Goal: Task Accomplishment & Management: Manage account settings

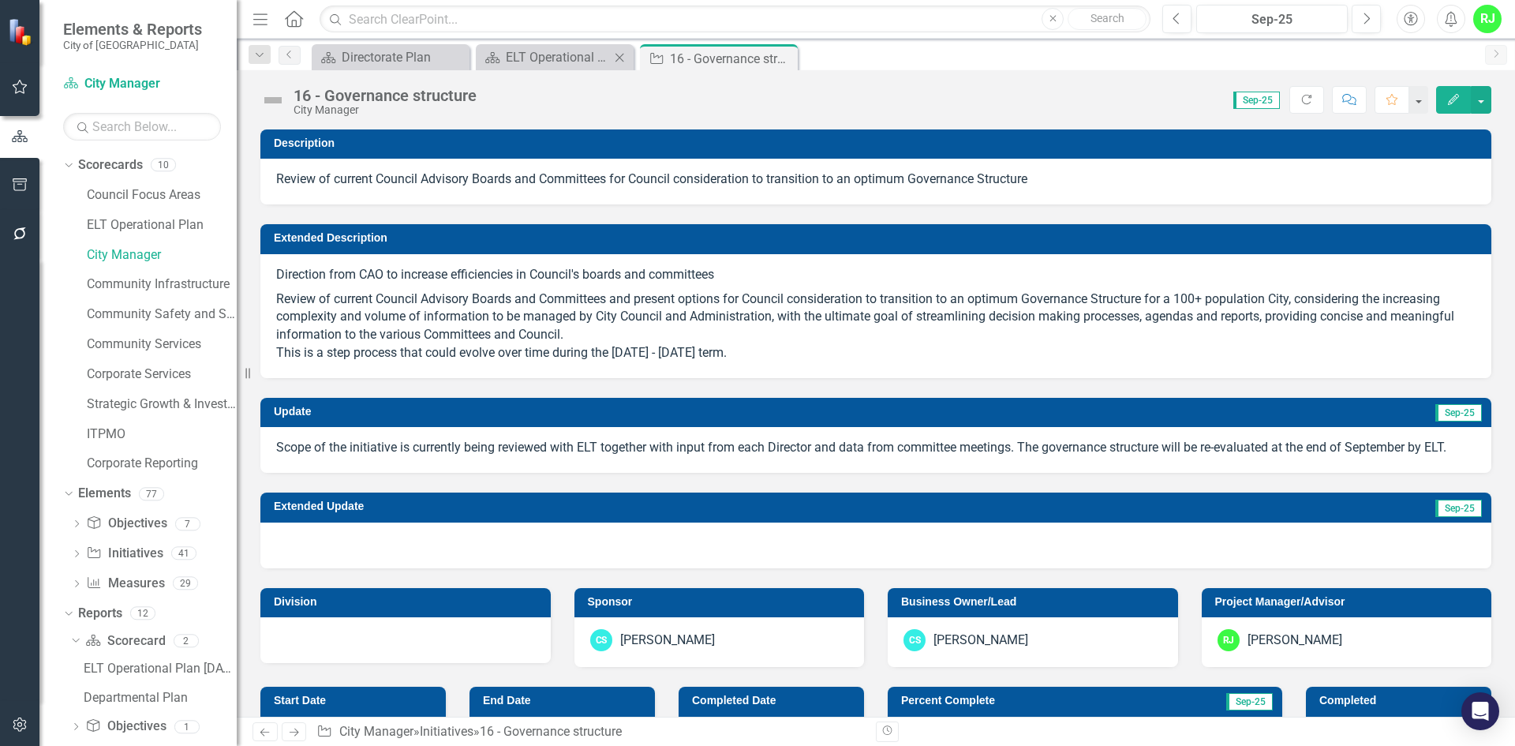
scroll to position [81, 0]
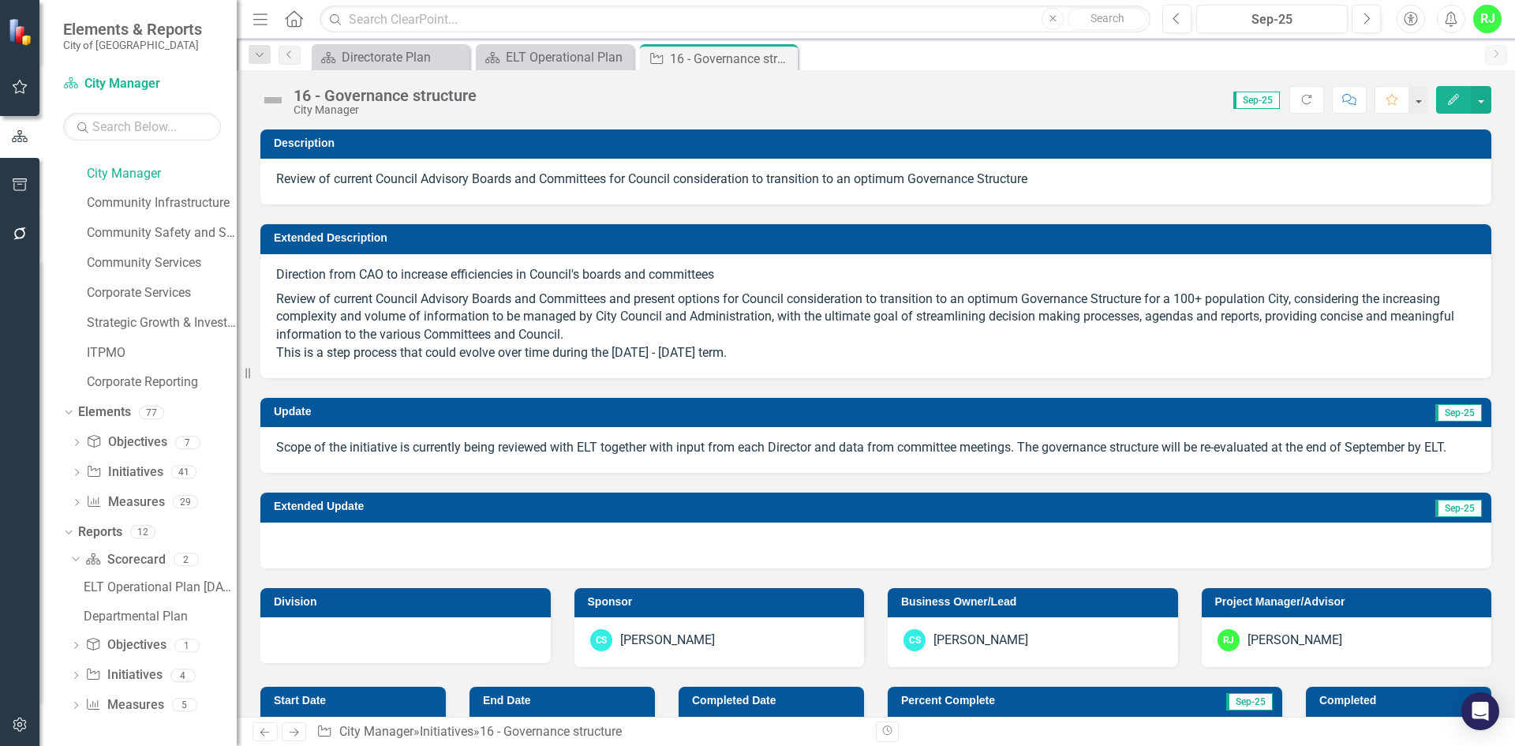
click at [290, 104] on div "16 - Governance structure City Manager" at bounding box center [372, 101] width 224 height 30
click at [280, 101] on img at bounding box center [272, 100] width 25 height 25
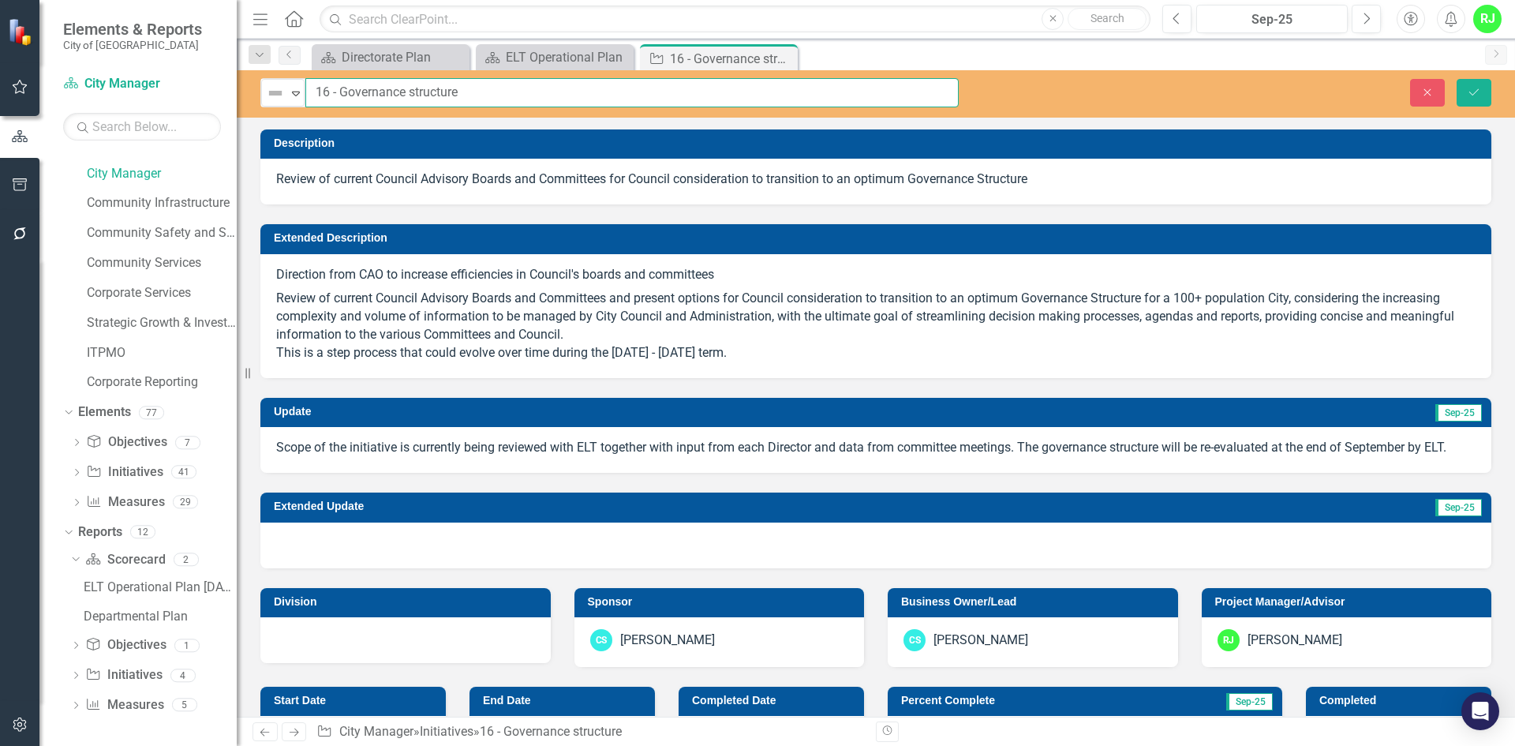
click at [312, 88] on input "16 - Governance structure" at bounding box center [632, 92] width 654 height 29
click at [302, 91] on icon "Expand" at bounding box center [296, 93] width 16 height 13
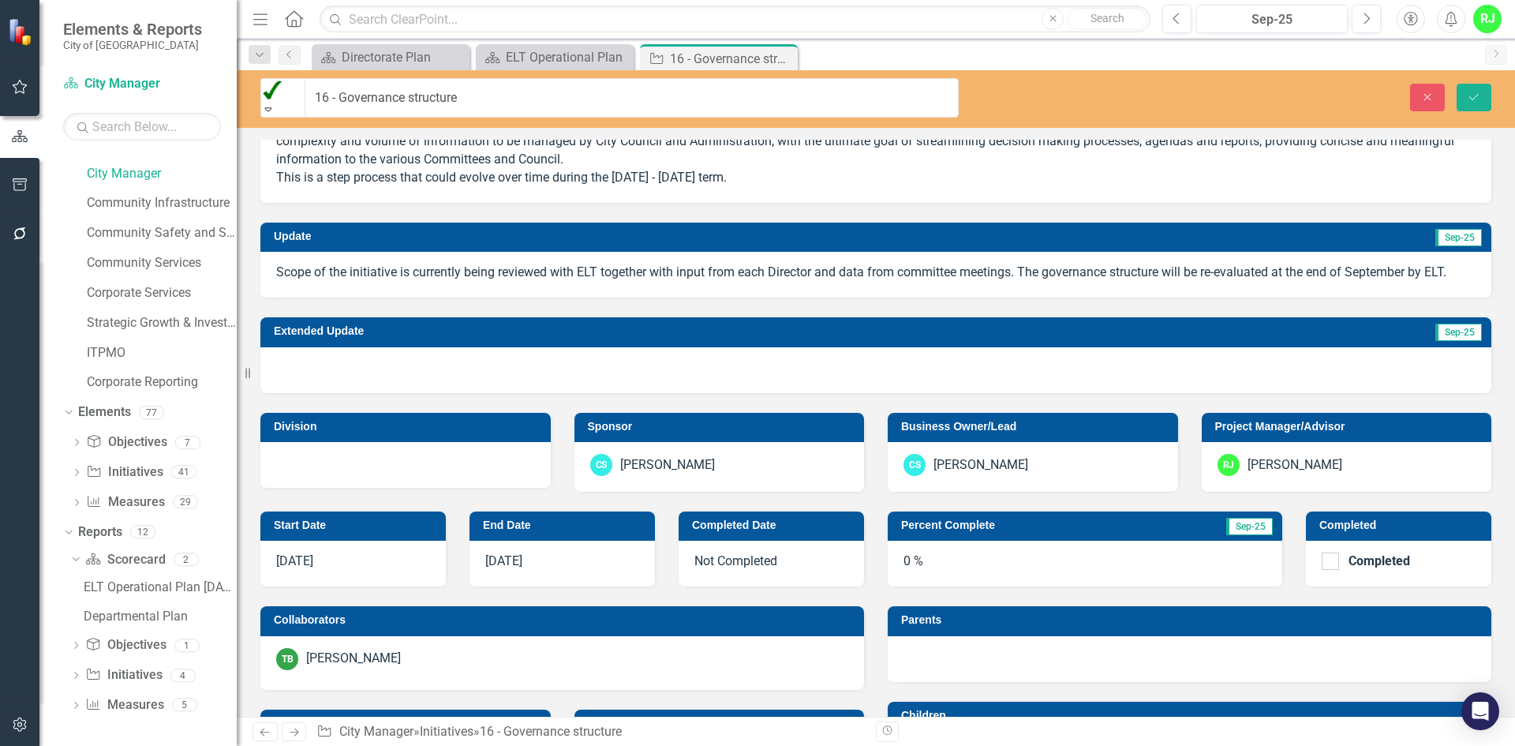
scroll to position [158, 0]
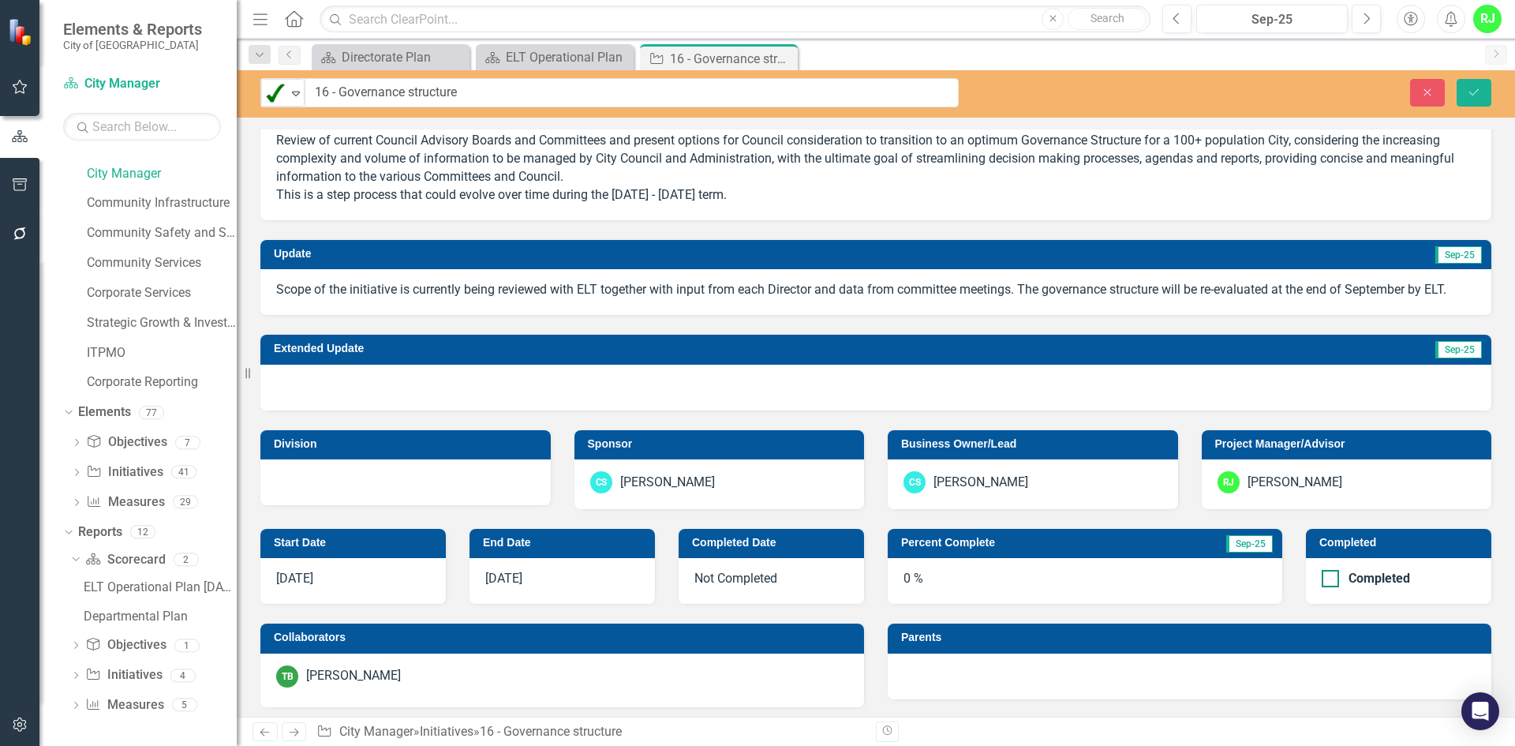
click at [1322, 582] on div at bounding box center [1330, 578] width 17 height 17
click at [1322, 580] on input "Completed" at bounding box center [1327, 575] width 10 height 10
checkbox input "true"
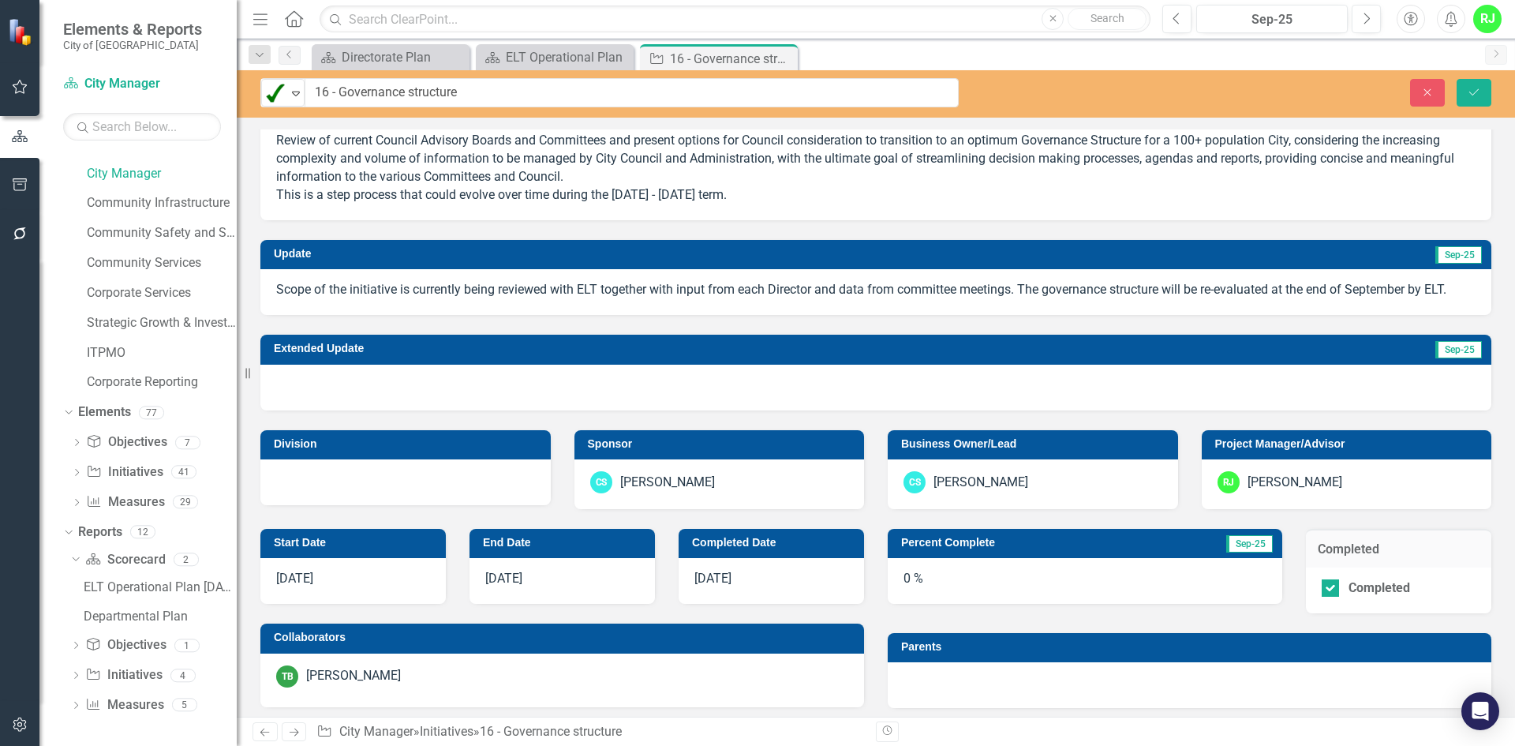
click at [897, 575] on div "0 %" at bounding box center [1085, 581] width 395 height 46
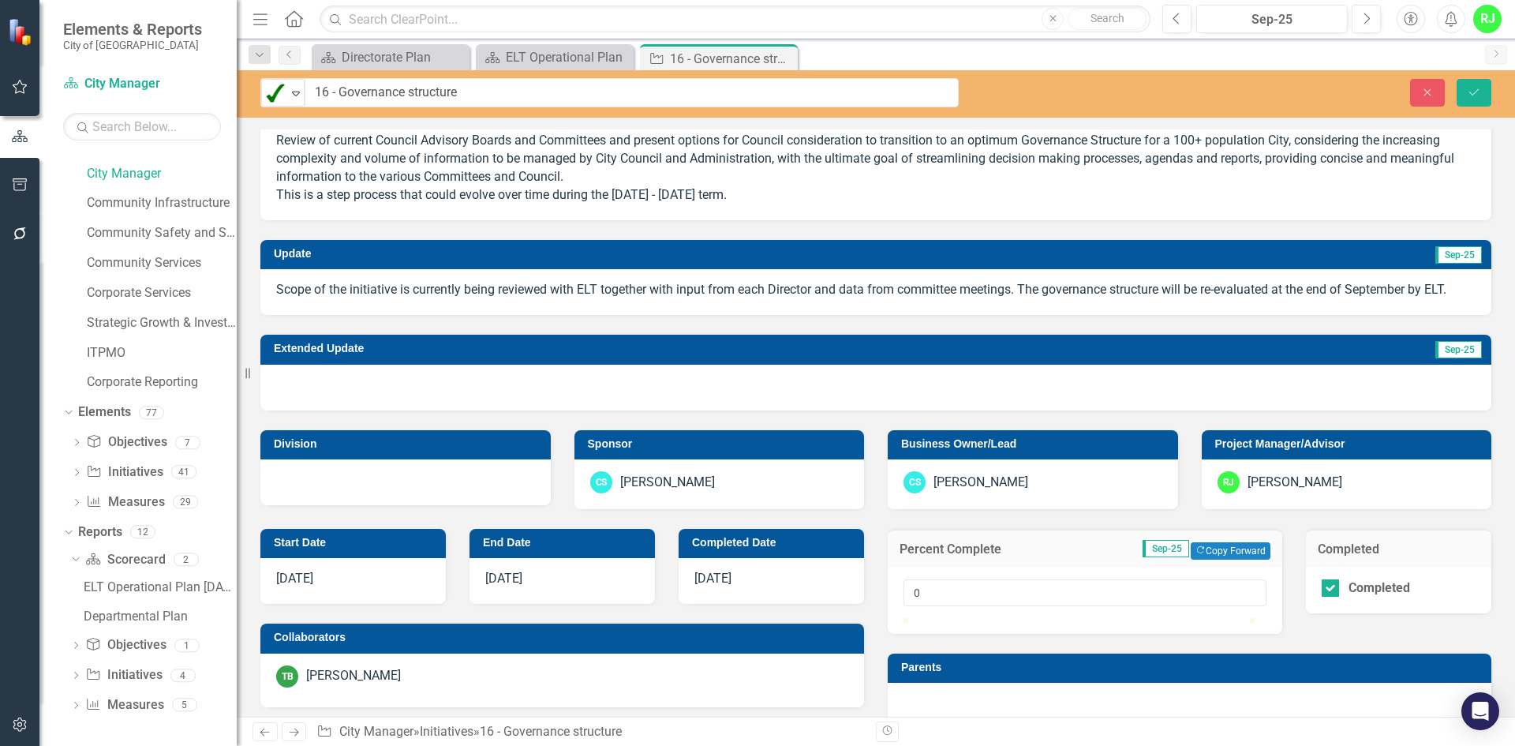
type input "100"
click at [1254, 618] on div at bounding box center [1085, 618] width 363 height 0
click at [1478, 89] on icon "Save" at bounding box center [1474, 92] width 14 height 11
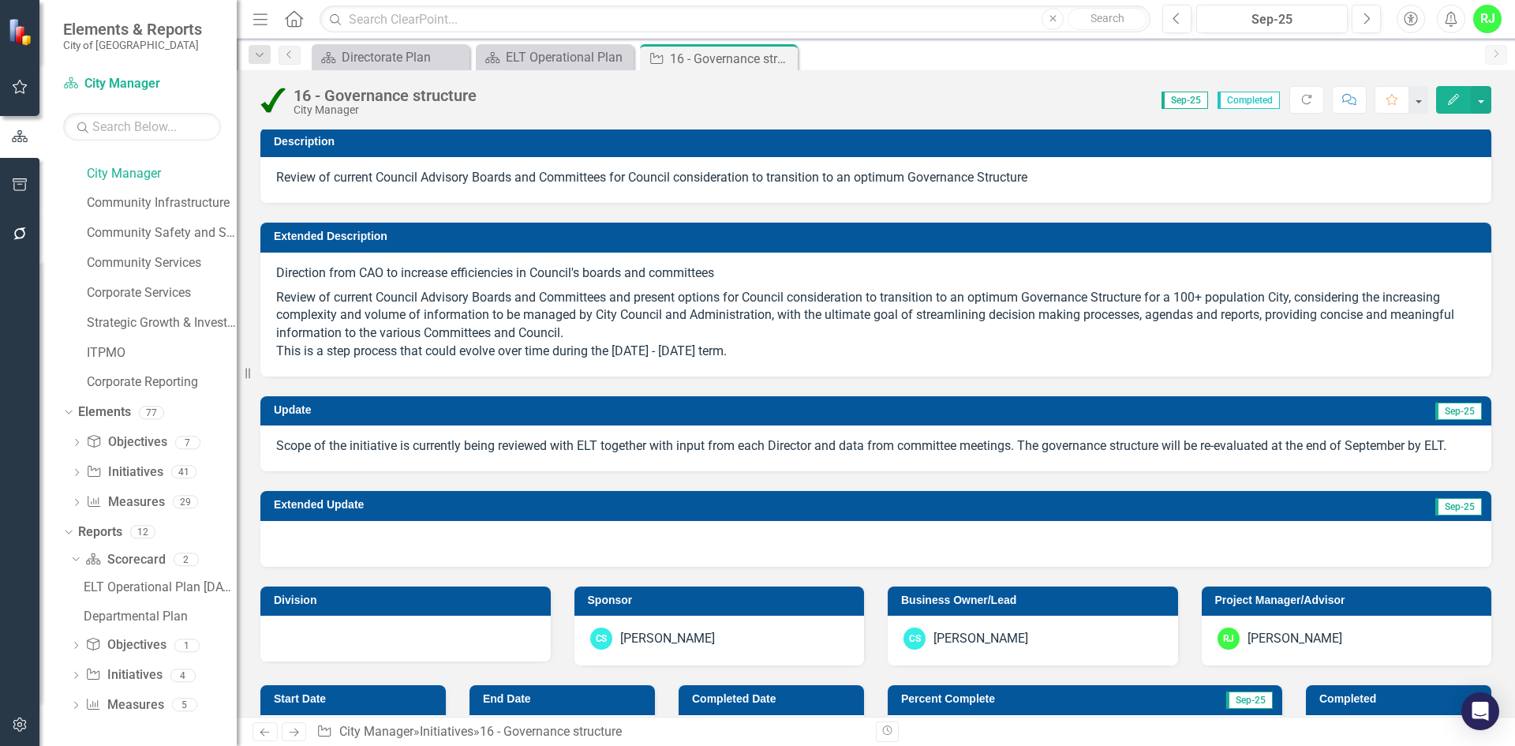
scroll to position [0, 0]
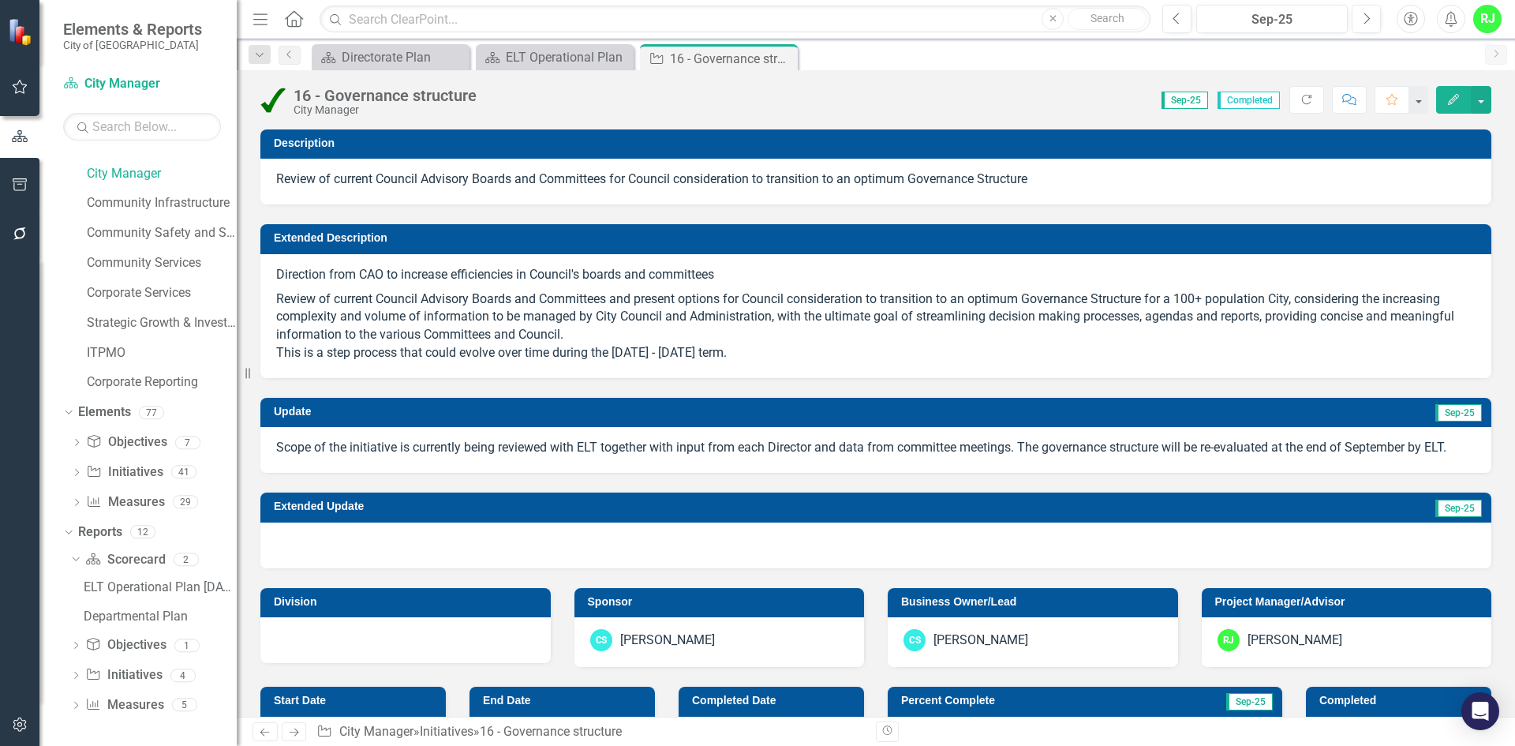
click at [545, 71] on div "16 - Governance structure City Manager Score: 0.00 Sep-25 Completed Refresh Com…" at bounding box center [876, 93] width 1279 height 47
click at [543, 58] on div "ELT Operational Plan" at bounding box center [558, 57] width 104 height 20
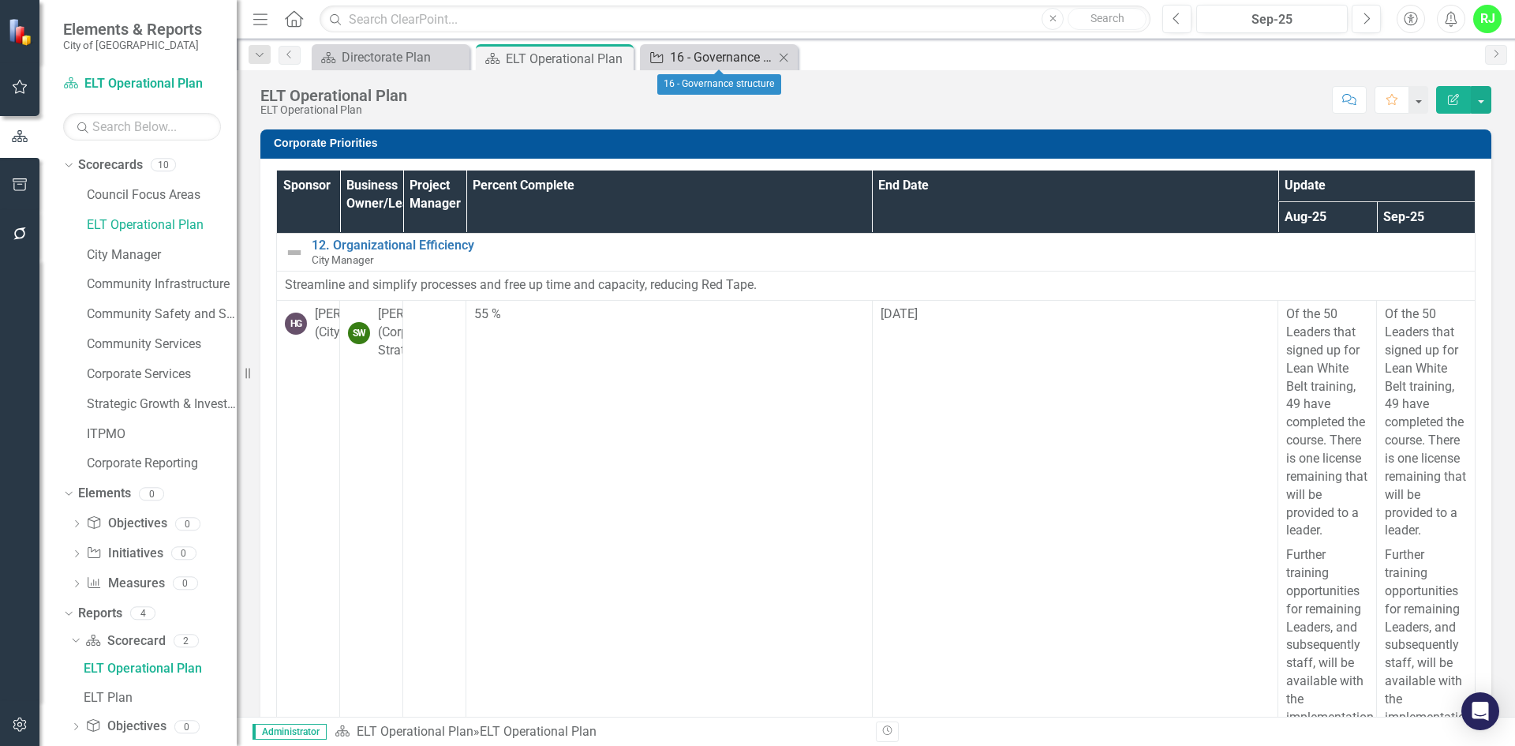
click at [705, 52] on div "16 - Governance structure" at bounding box center [722, 57] width 104 height 20
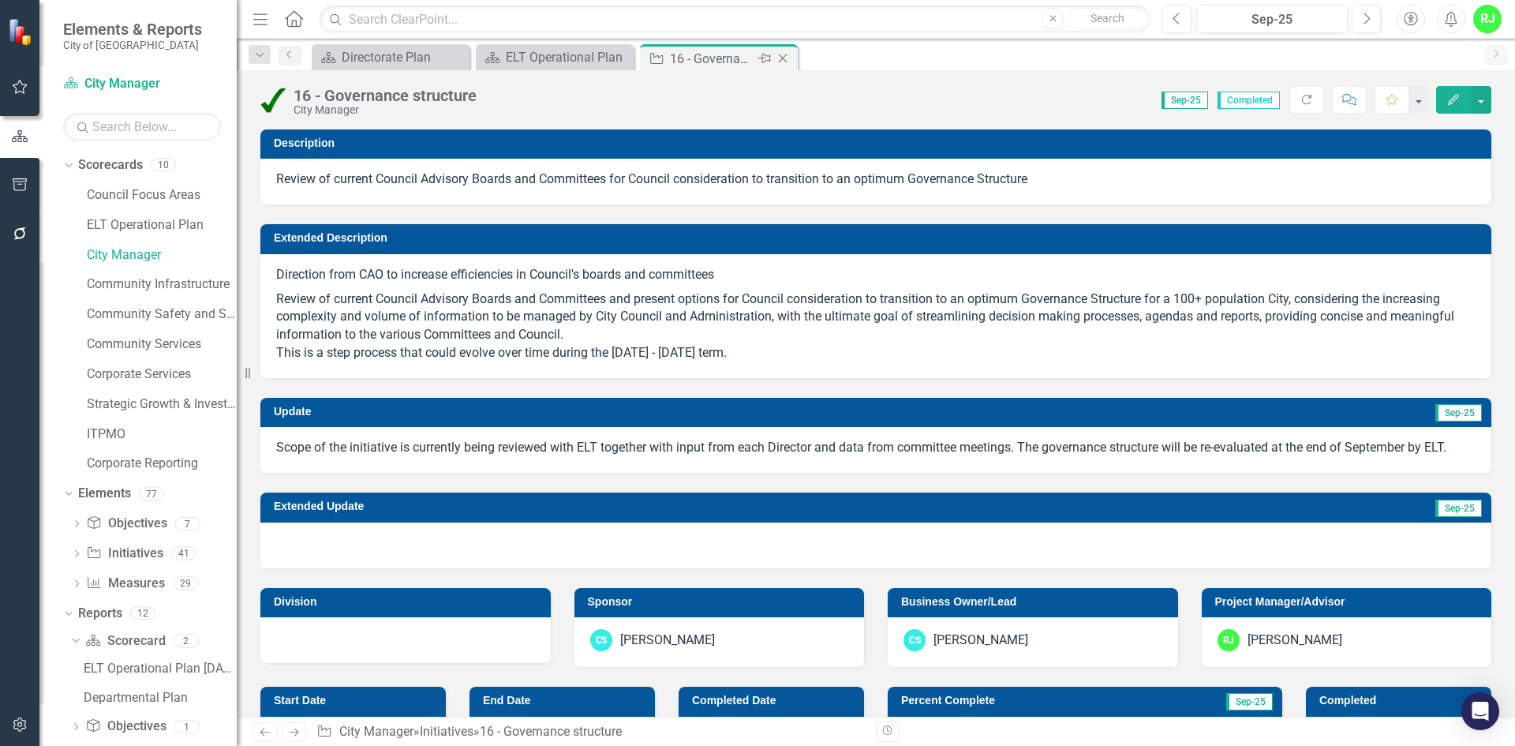
click at [787, 58] on icon "Close" at bounding box center [783, 58] width 16 height 13
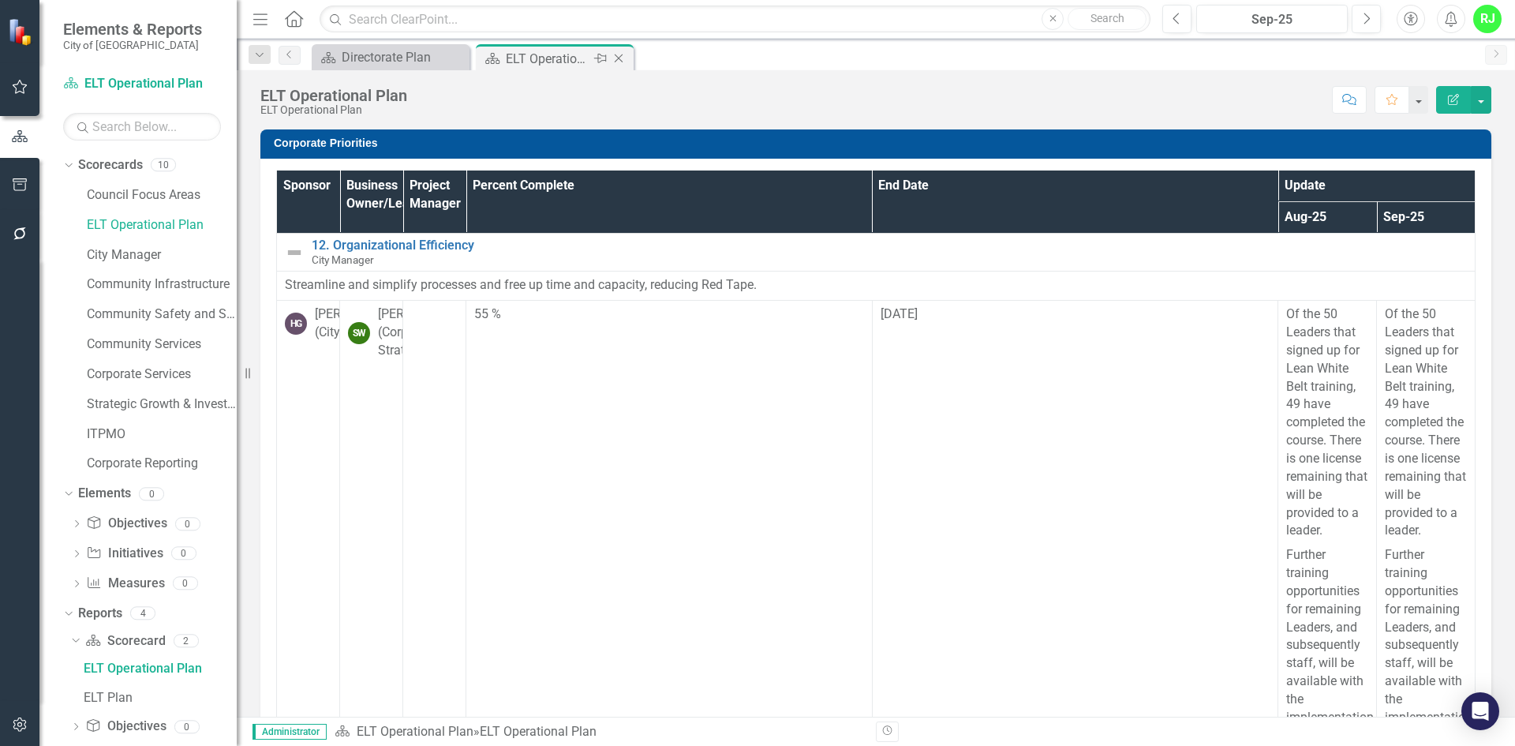
click at [625, 63] on icon "Close" at bounding box center [619, 58] width 16 height 13
